Goal: Navigation & Orientation: Go to known website

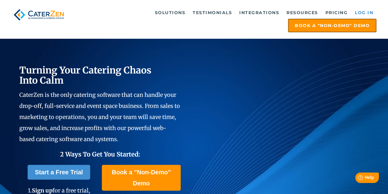
click at [369, 14] on link "Log in" at bounding box center [364, 12] width 25 height 12
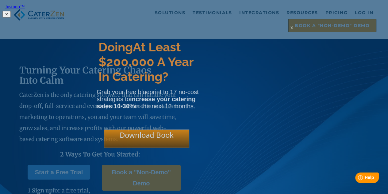
click at [360, 9] on html "Justuno™ ✕ Doing At Least $200,000 A Year In Catering? Grab your free blueprint…" at bounding box center [194, 10] width 388 height 20
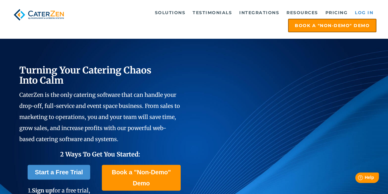
click at [360, 9] on link "Log in" at bounding box center [364, 12] width 25 height 12
